Goal: Information Seeking & Learning: Learn about a topic

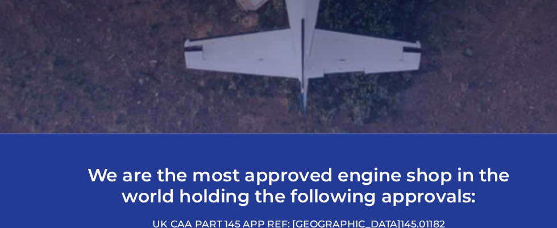
click at [68, 147] on section "We are the most approved engine shop in the world holding the following approva…" at bounding box center [278, 232] width 557 height 197
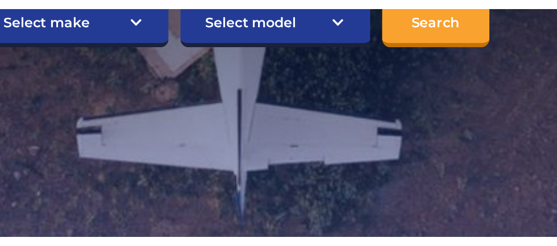
scroll to position [382, 0]
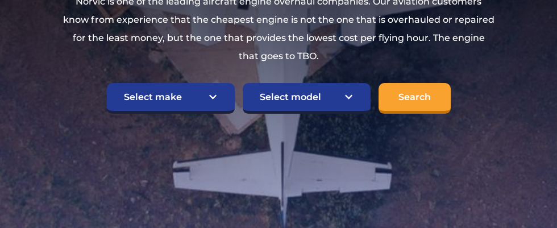
scroll to position [307, 0]
click at [238, 30] on p "Norvic is one of the leading aircraft engine overhaul companies. Our aviation c…" at bounding box center [279, 29] width 432 height 73
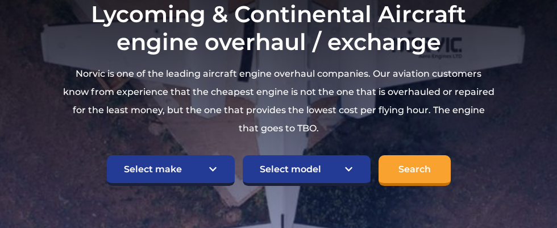
scroll to position [235, 0]
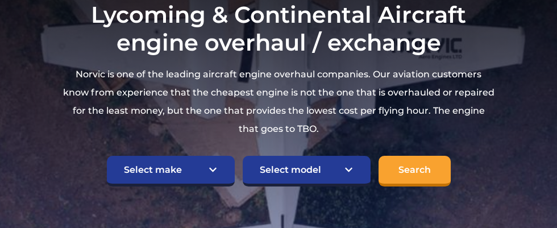
click at [528, 56] on section "Lycoming & Continental Aircraft engine overhaul / exchange Norvic is one of the…" at bounding box center [278, 93] width 557 height 455
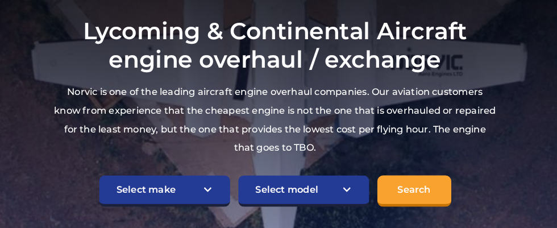
scroll to position [215, 0]
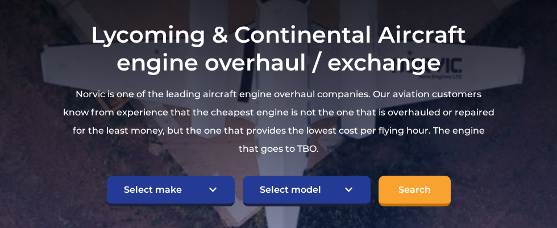
click at [31, 150] on section "Lycoming & Continental Aircraft engine overhaul / exchange Norvic is one of the…" at bounding box center [278, 113] width 557 height 455
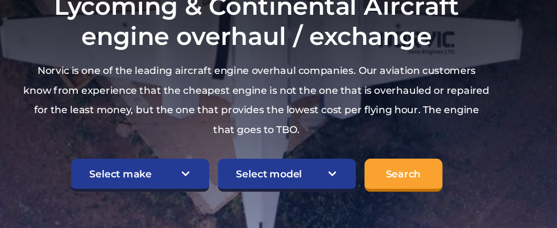
scroll to position [244, 0]
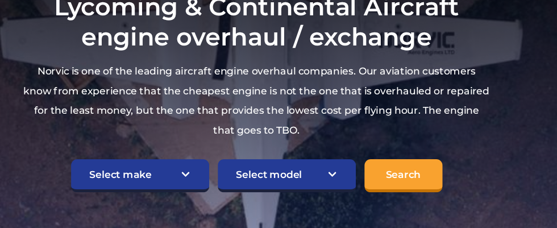
click at [515, 68] on section "Lycoming & Continental Aircraft engine overhaul / exchange Norvic is one of the…" at bounding box center [278, 84] width 557 height 455
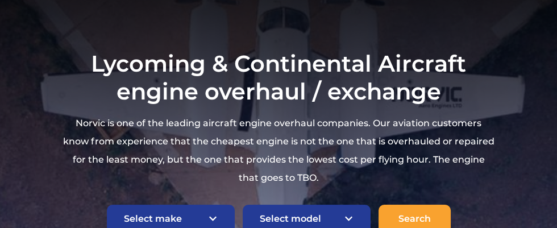
scroll to position [192, 0]
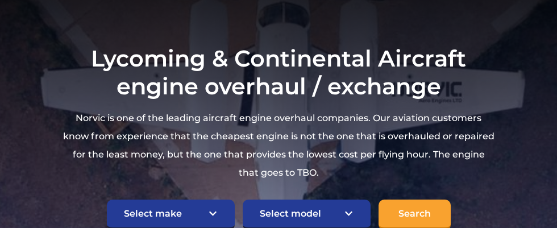
click at [61, 153] on section "Lycoming & Continental Aircraft engine overhaul / exchange Norvic is one of the…" at bounding box center [278, 137] width 557 height 455
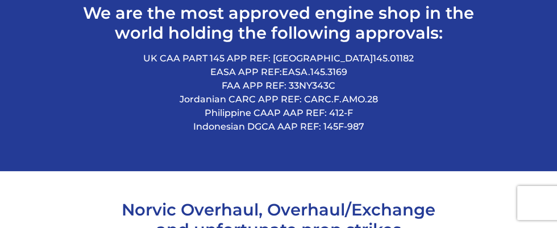
scroll to position [601, 0]
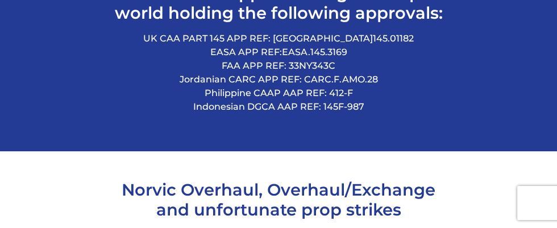
click at [440, 67] on p "UK CAA PART 145 APP REF: UK.145.01182 EASA APP REF: EASA.145.3169 FAA APP REF: …" at bounding box center [279, 73] width 438 height 82
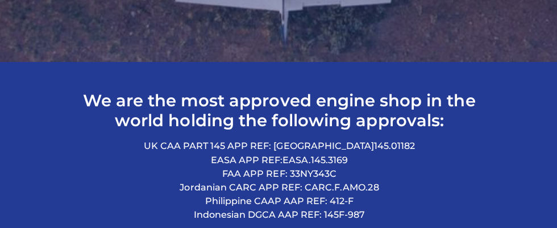
scroll to position [456, 0]
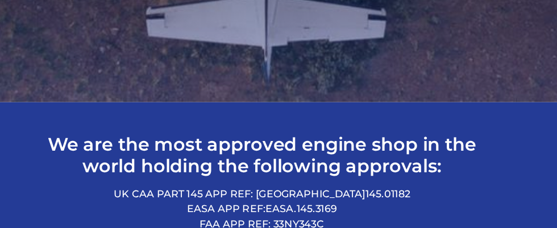
click at [62, 187] on p "UK CAA PART 145 APP REF: UK.145.01182 EASA APP REF: EASA.145.3169 FAA APP REF: …" at bounding box center [279, 218] width 438 height 82
click at [51, 193] on div "We are the most approved engine shop in the world holding the following approva…" at bounding box center [278, 193] width 455 height 131
